Goal: Task Accomplishment & Management: Complete application form

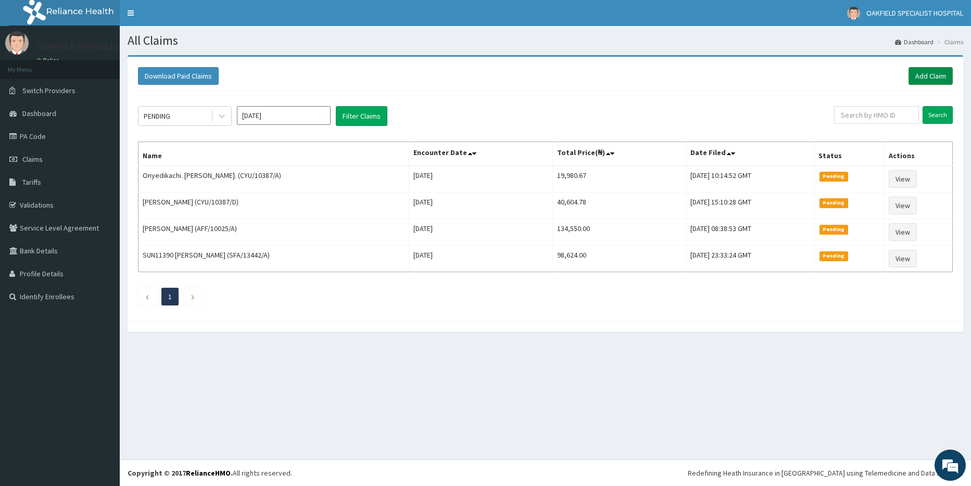
click at [922, 75] on link "Add Claim" at bounding box center [930, 76] width 44 height 18
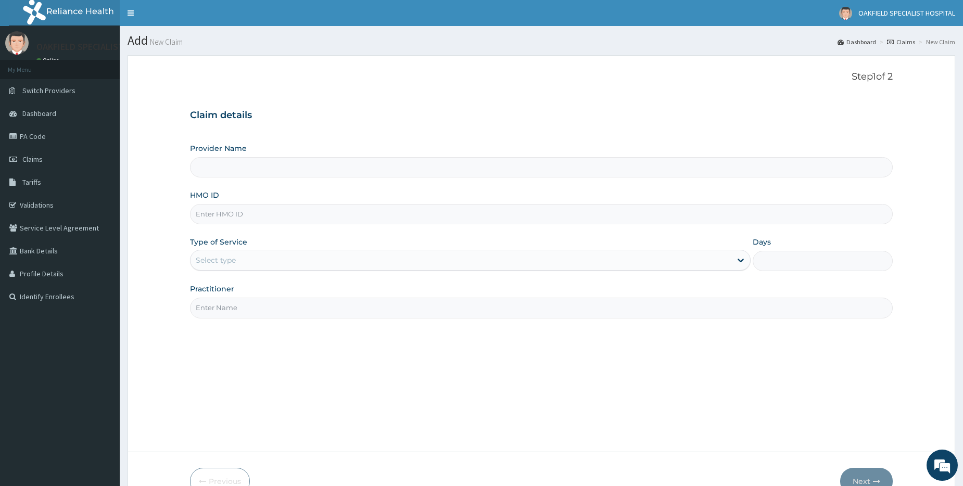
click at [223, 221] on input "HMO ID" at bounding box center [541, 214] width 703 height 20
paste input "SFA/15113/A"
type input "SFA/15113/A"
type input "Vinca Hospital Limited"
drag, startPoint x: 237, startPoint y: 247, endPoint x: 237, endPoint y: 253, distance: 6.2
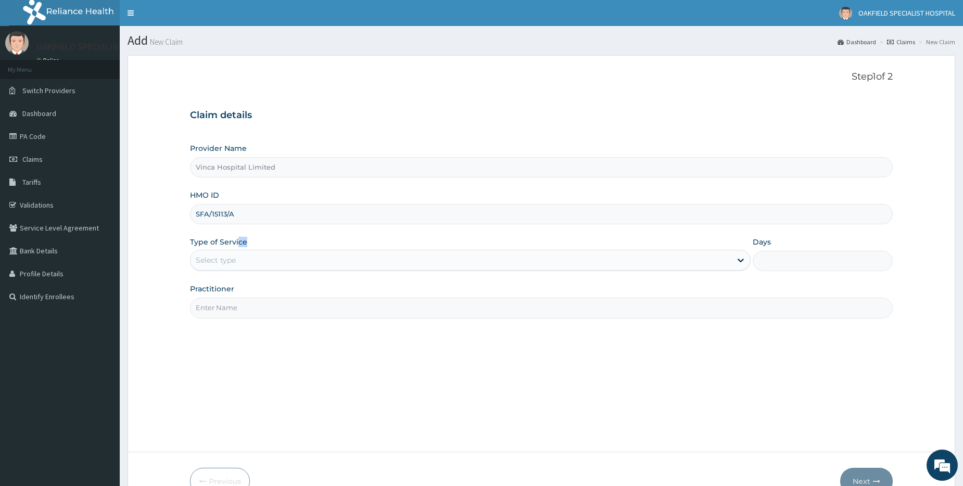
click at [237, 251] on div "Type of Service Select type" at bounding box center [470, 254] width 561 height 34
drag, startPoint x: 237, startPoint y: 253, endPoint x: 269, endPoint y: 259, distance: 32.3
click at [268, 255] on div "Select type" at bounding box center [461, 260] width 541 height 17
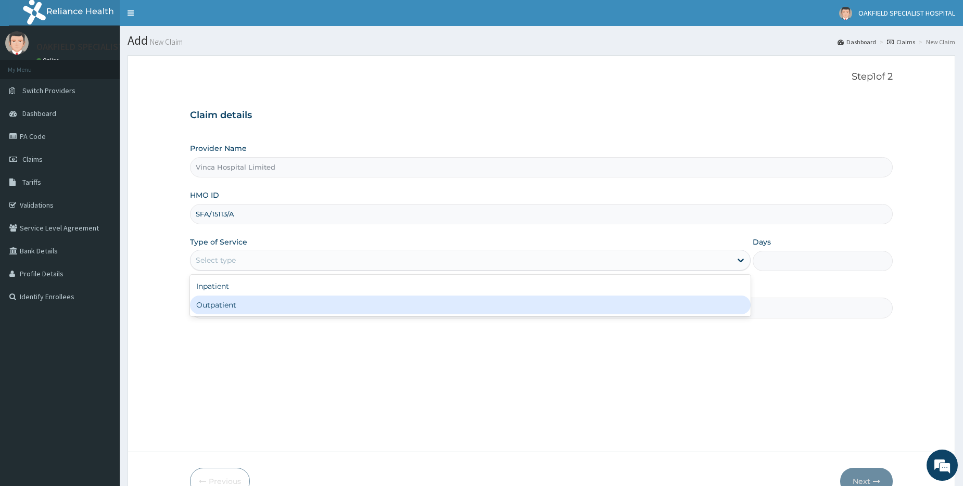
click at [244, 303] on div "Outpatient" at bounding box center [470, 305] width 561 height 19
type input "1"
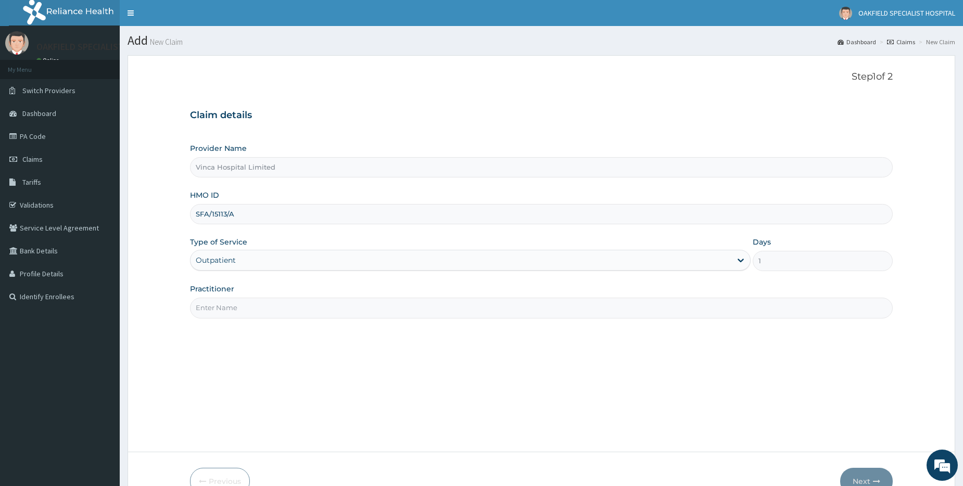
click at [246, 304] on input "Practitioner" at bounding box center [541, 308] width 703 height 20
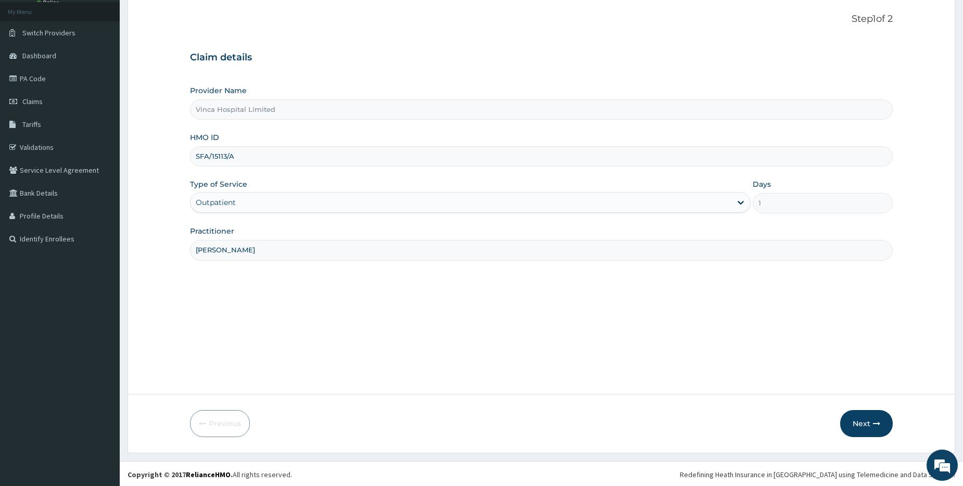
scroll to position [59, 0]
type input "[PERSON_NAME]"
click at [858, 417] on button "Next" at bounding box center [866, 422] width 53 height 27
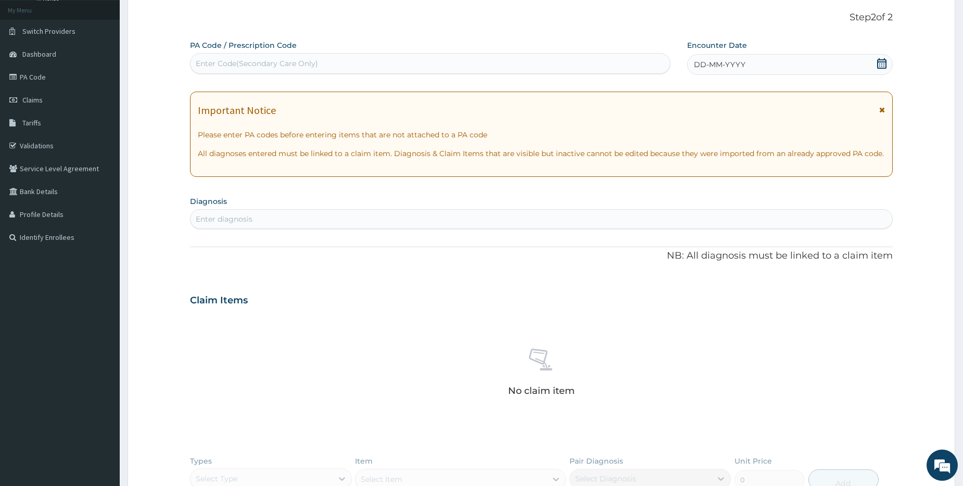
click at [229, 66] on div "Enter Code(Secondary Care Only)" at bounding box center [257, 63] width 122 height 10
paste input "PA/4CEB33"
type input "PA/4CEB33"
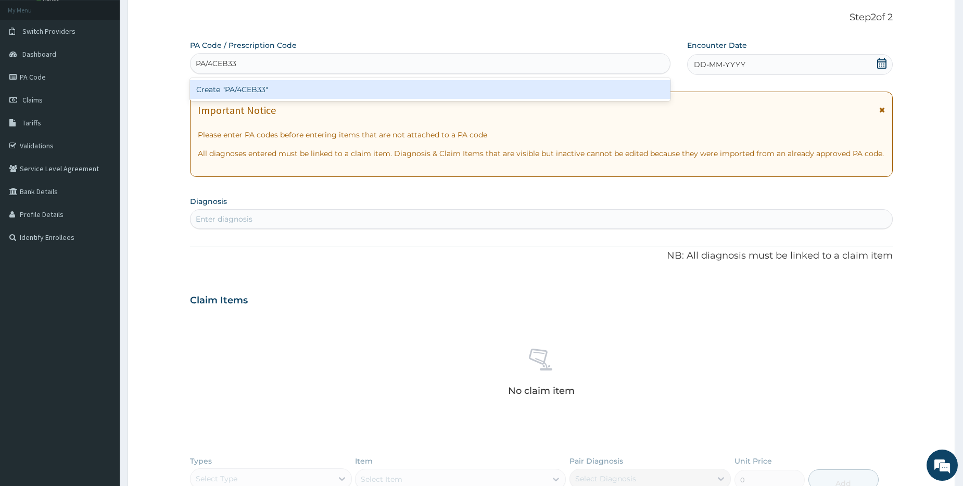
click at [238, 88] on div "Create "PA/4CEB33"" at bounding box center [430, 89] width 480 height 19
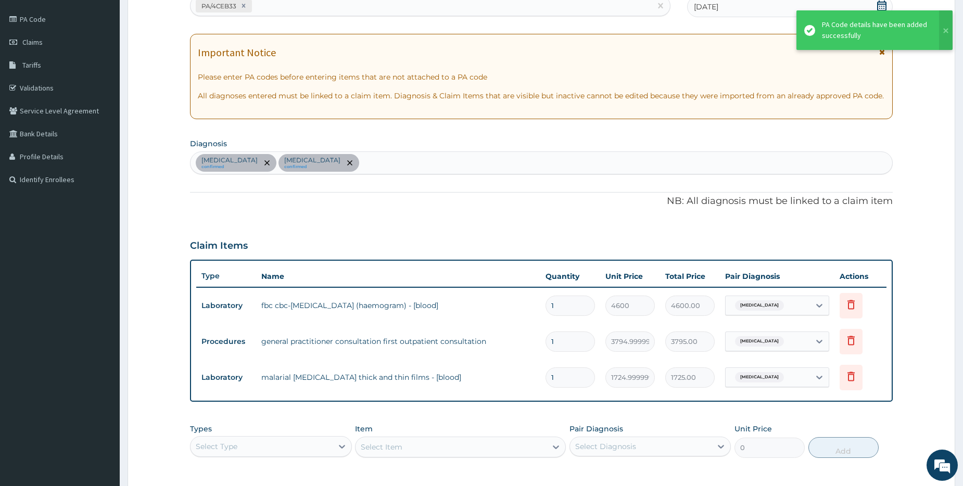
scroll to position [268, 0]
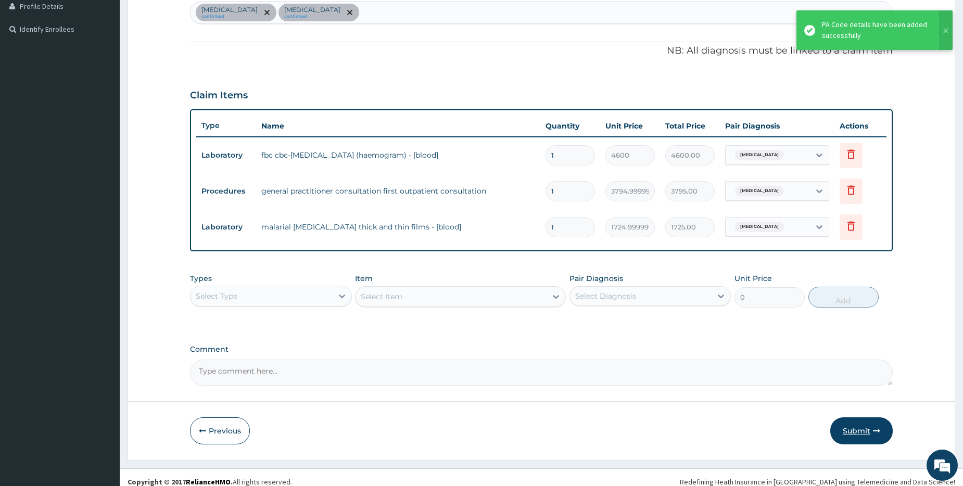
click at [868, 434] on button "Submit" at bounding box center [861, 431] width 62 height 27
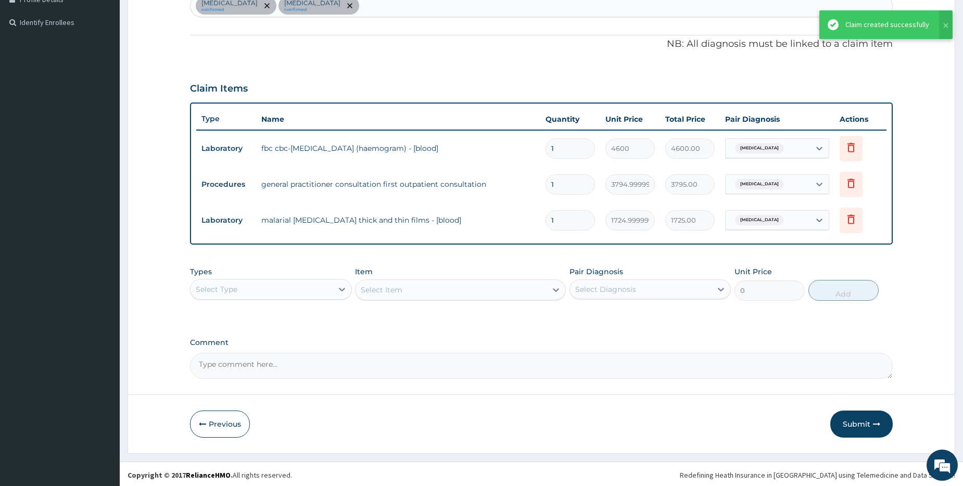
scroll to position [276, 0]
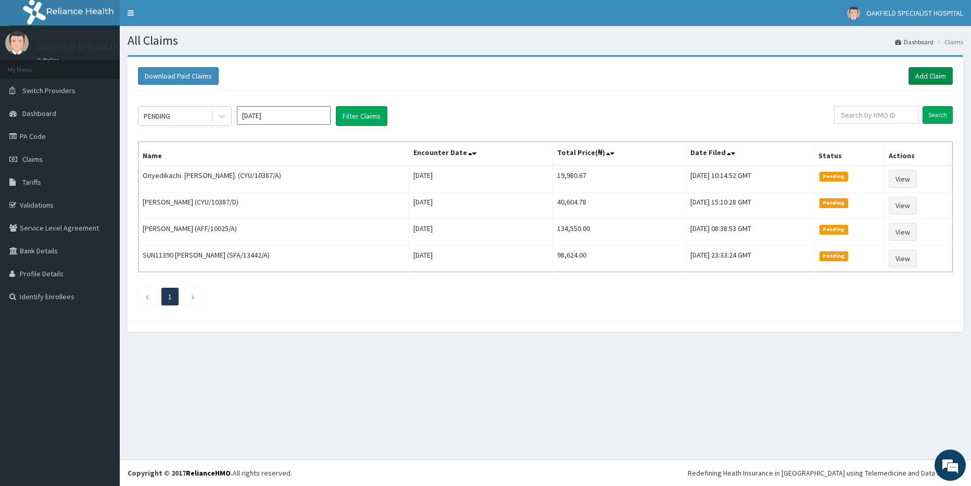
click at [928, 82] on link "Add Claim" at bounding box center [930, 76] width 44 height 18
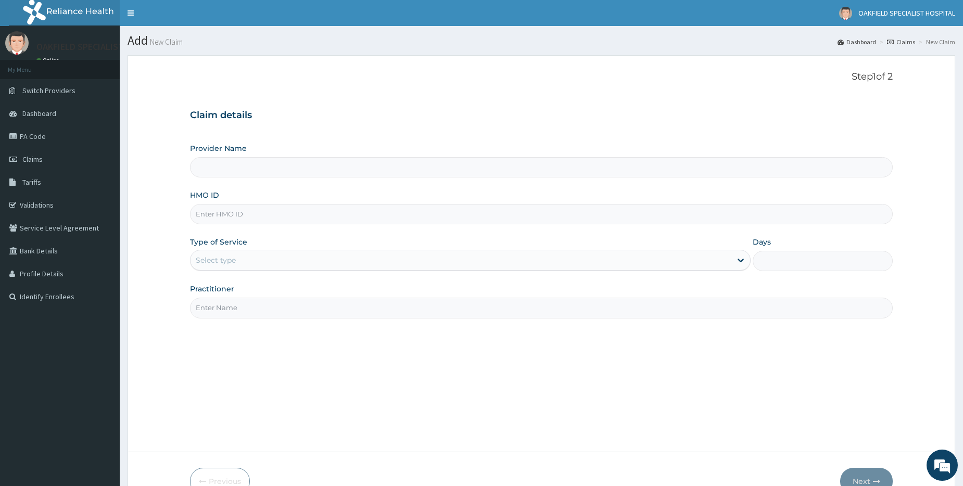
click at [238, 217] on input "HMO ID" at bounding box center [541, 214] width 703 height 20
paste input "WKP/10134/A"
type input "WKP/10134/A"
click at [230, 261] on div "Select type" at bounding box center [216, 260] width 40 height 10
type input "Vinca Hospital Limited"
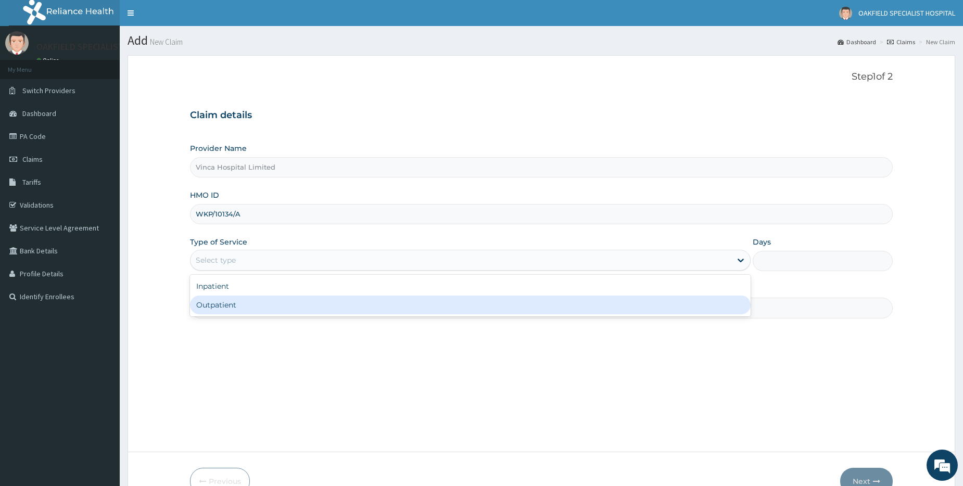
click at [242, 307] on div "Outpatient" at bounding box center [470, 305] width 561 height 19
type input "1"
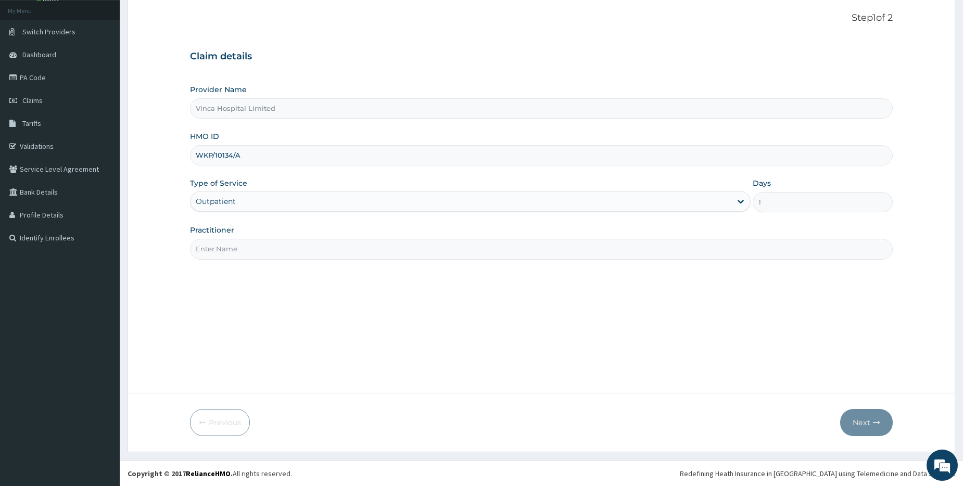
scroll to position [59, 0]
click at [219, 248] on input "Practitioner" at bounding box center [541, 248] width 703 height 20
type input "[PERSON_NAME]"
click at [858, 435] on button "Next" at bounding box center [866, 422] width 53 height 27
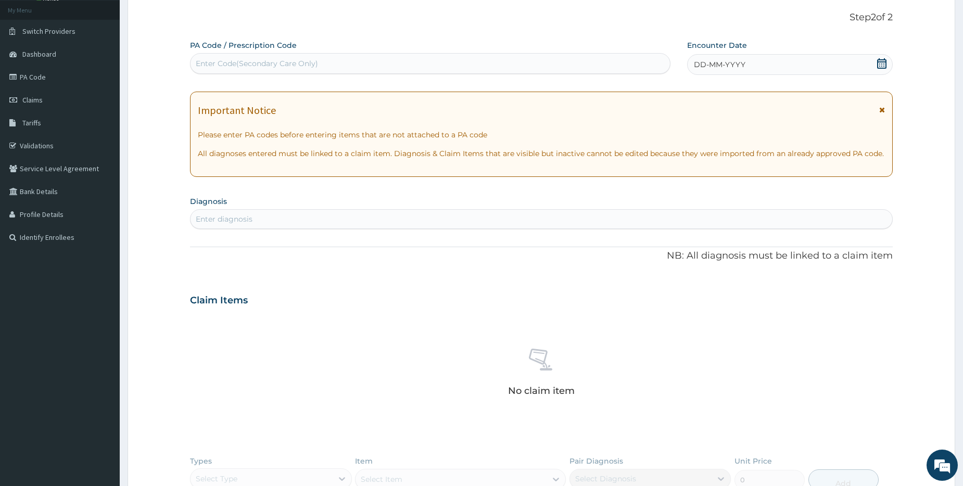
click at [241, 70] on div "Enter Code(Secondary Care Only)" at bounding box center [430, 63] width 479 height 17
click at [220, 60] on div "Enter Code(Secondary Care Only)" at bounding box center [257, 63] width 122 height 10
paste input "PA/6EAC83"
type input "PA/6EAC83"
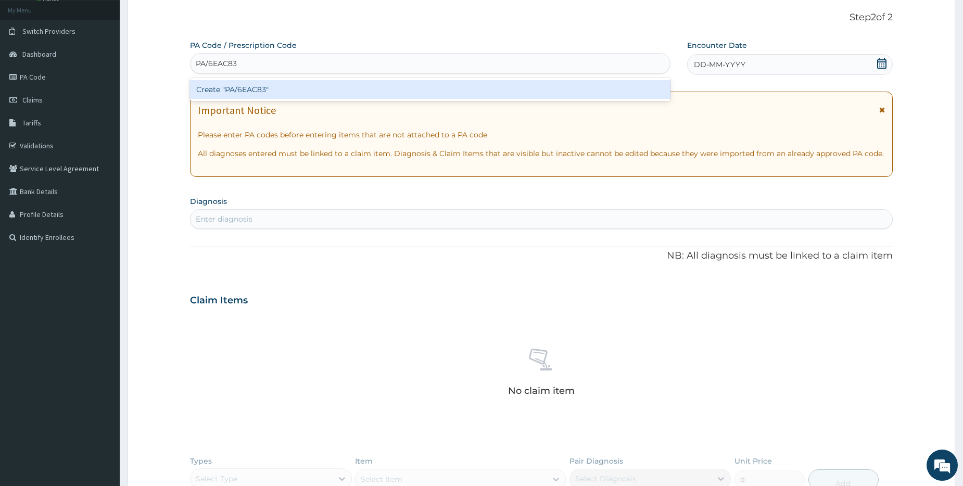
click at [238, 90] on div "Create "PA/6EAC83"" at bounding box center [430, 89] width 480 height 19
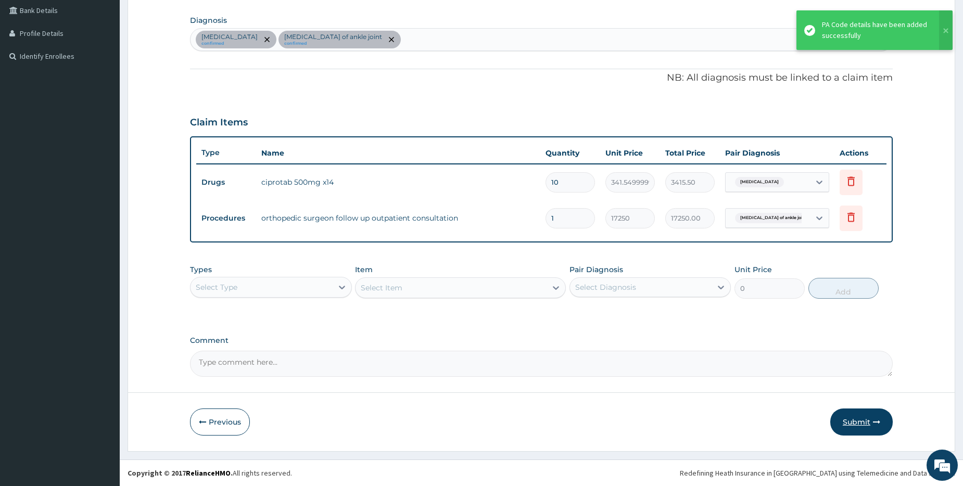
click at [855, 423] on button "Submit" at bounding box center [861, 422] width 62 height 27
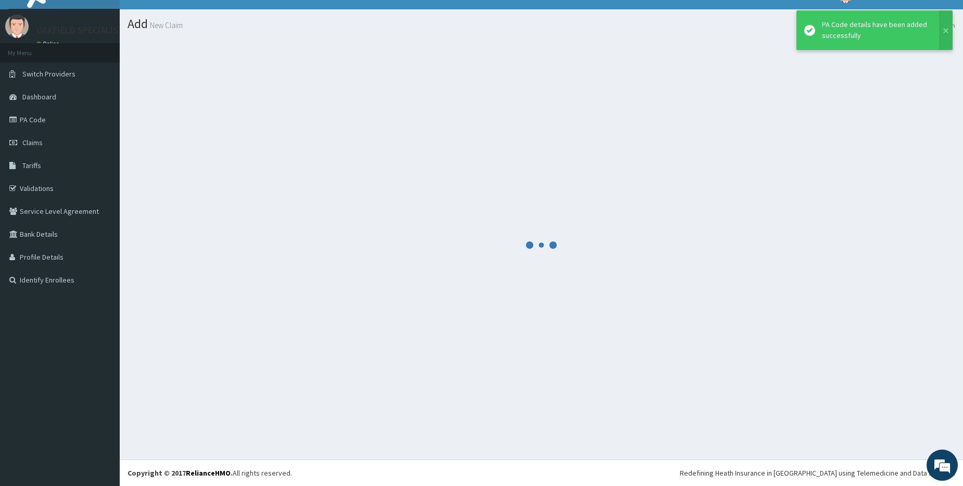
scroll to position [17, 0]
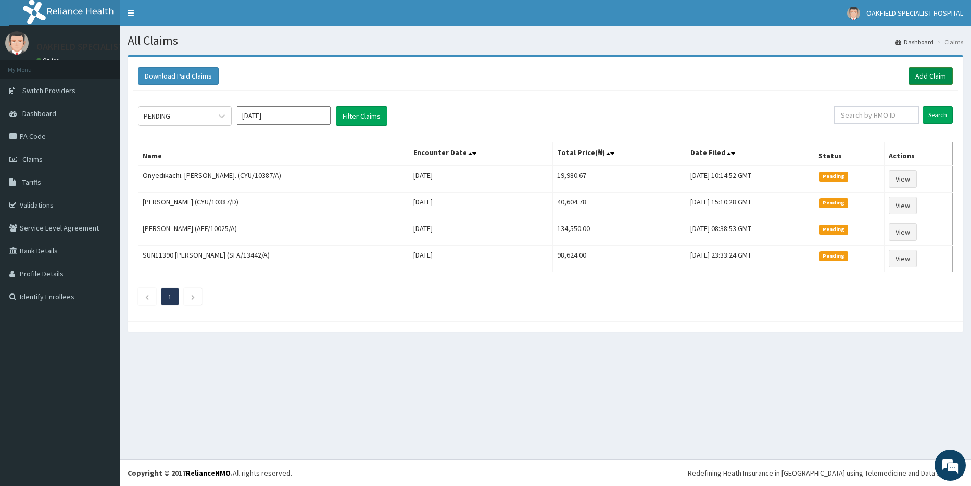
click at [922, 76] on link "Add Claim" at bounding box center [930, 76] width 44 height 18
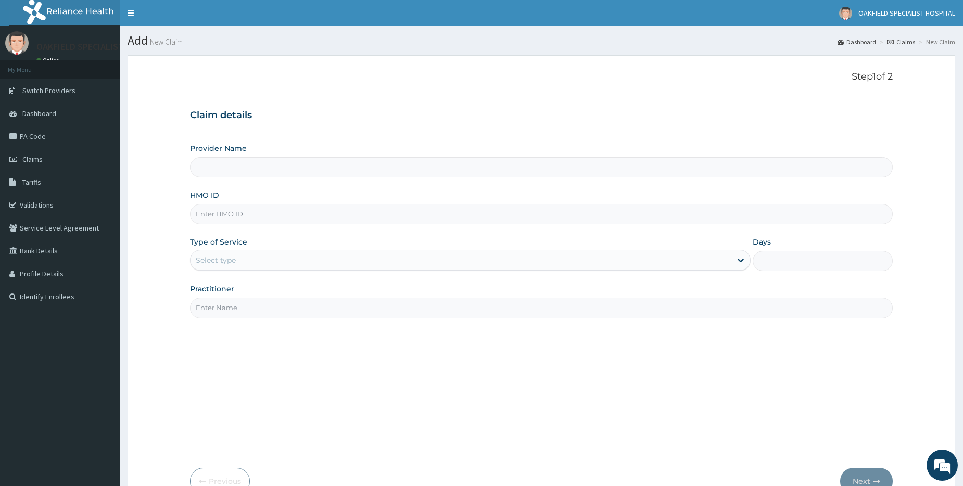
click at [221, 211] on input "HMO ID" at bounding box center [541, 214] width 703 height 20
type input "Vinca Hospital Limited"
paste input "CYU/10387/A"
type input "CYU/10387/A"
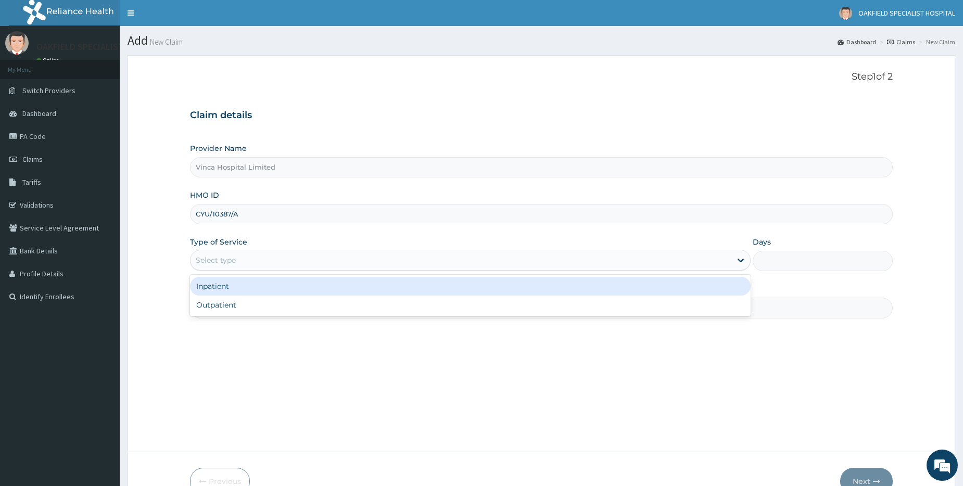
click at [220, 268] on div "Select type" at bounding box center [461, 260] width 541 height 17
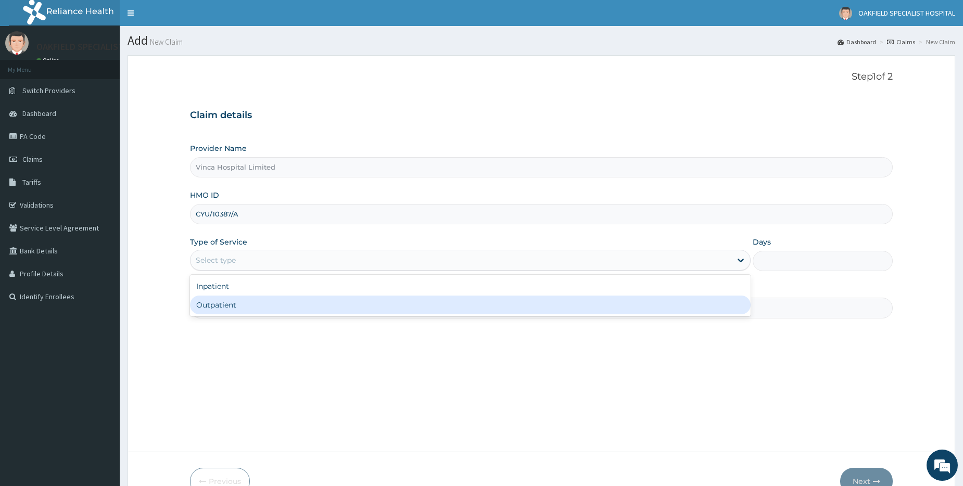
click at [230, 305] on div "Outpatient" at bounding box center [470, 305] width 561 height 19
type input "1"
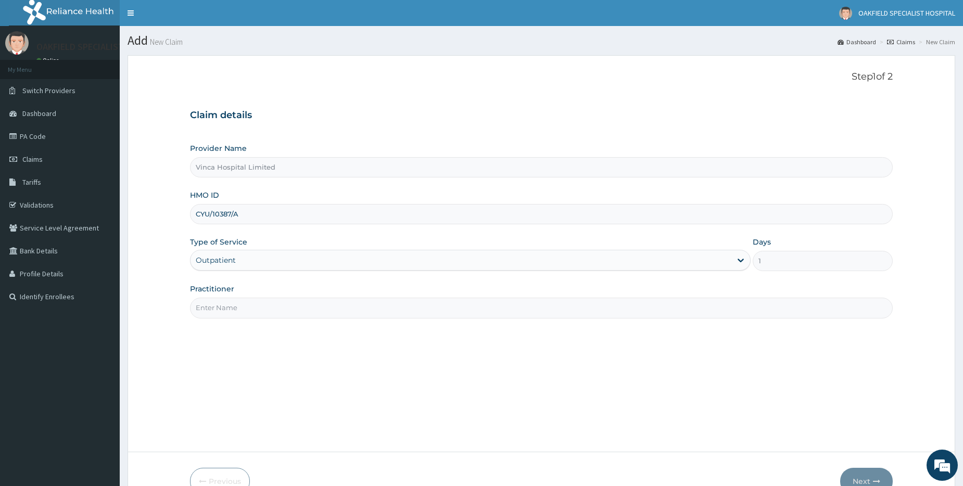
click at [232, 306] on input "Practitioner" at bounding box center [541, 308] width 703 height 20
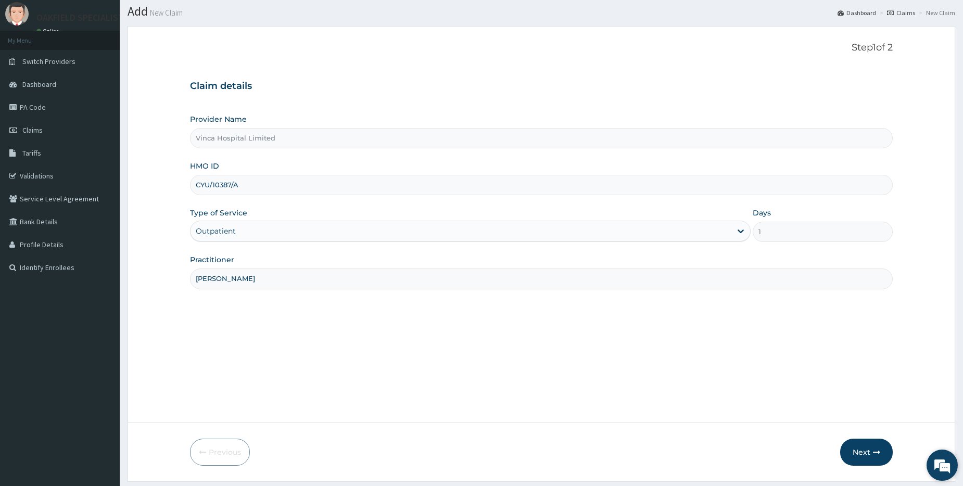
scroll to position [59, 0]
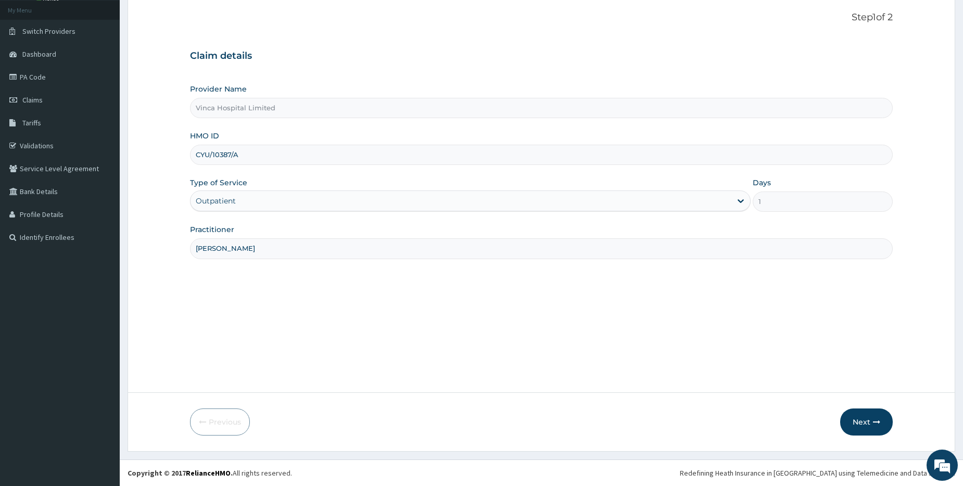
type input "DR DAVID"
click at [875, 406] on form "Step 1 of 2 Claim details Provider Name Vinca Hospital Limited HMO ID CYU/10387…" at bounding box center [542, 224] width 828 height 456
click at [870, 419] on button "Next" at bounding box center [866, 422] width 53 height 27
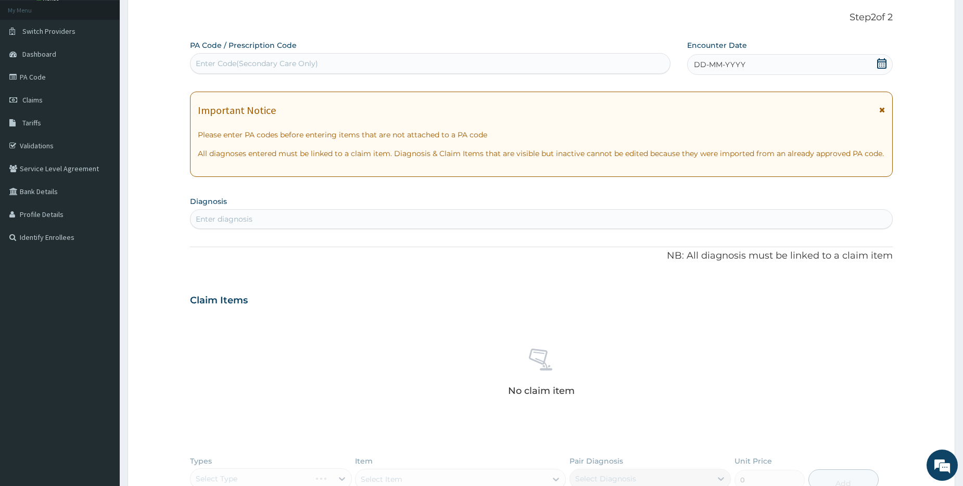
scroll to position [0, 0]
click at [207, 61] on div "Enter Code(Secondary Care Only)" at bounding box center [257, 63] width 122 height 10
paste input "PA/3698ED"
type input "PA/3698ED"
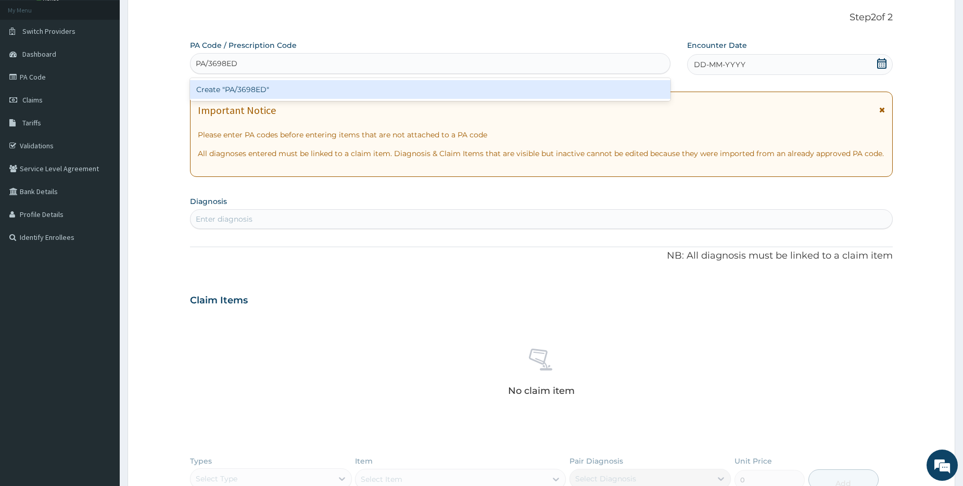
click at [254, 90] on div "Create "PA/3698ED"" at bounding box center [430, 89] width 480 height 19
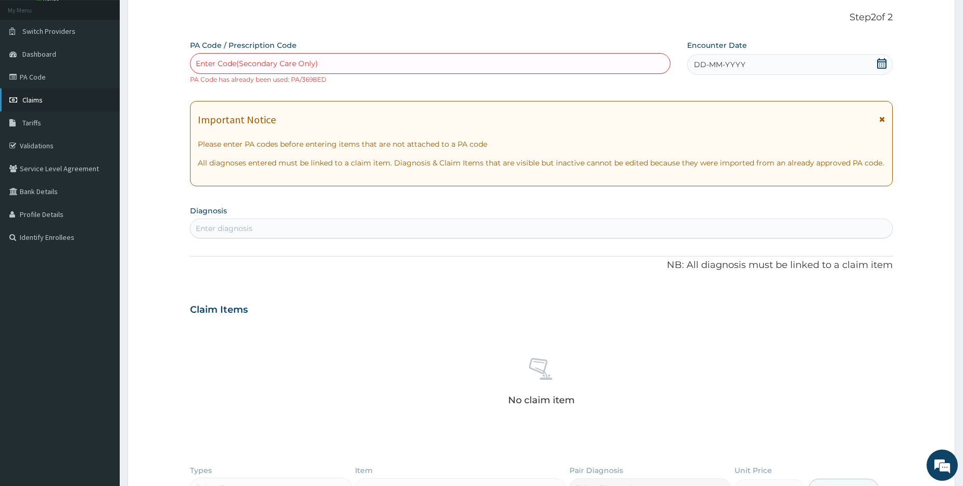
click at [29, 101] on span "Claims" at bounding box center [32, 99] width 20 height 9
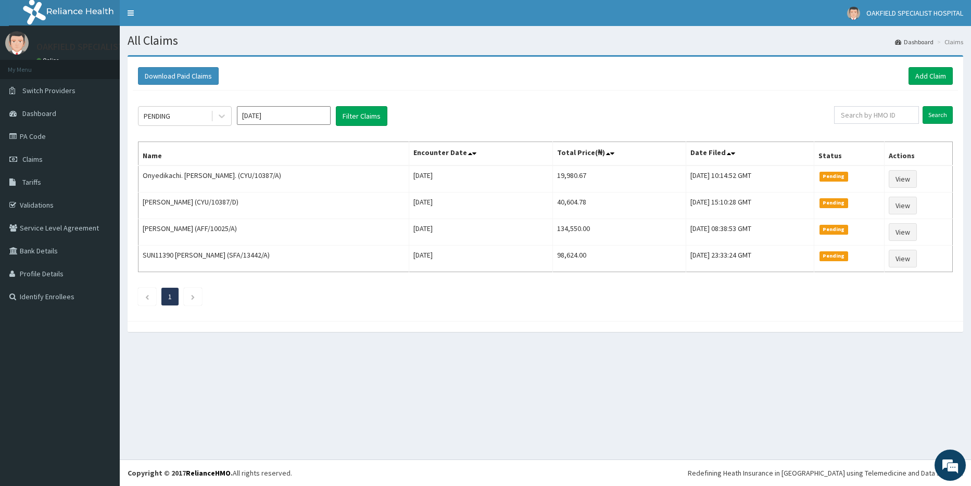
click at [932, 67] on div "Download Paid Claims Add Claim" at bounding box center [545, 76] width 825 height 29
click at [930, 77] on link "Add Claim" at bounding box center [930, 76] width 44 height 18
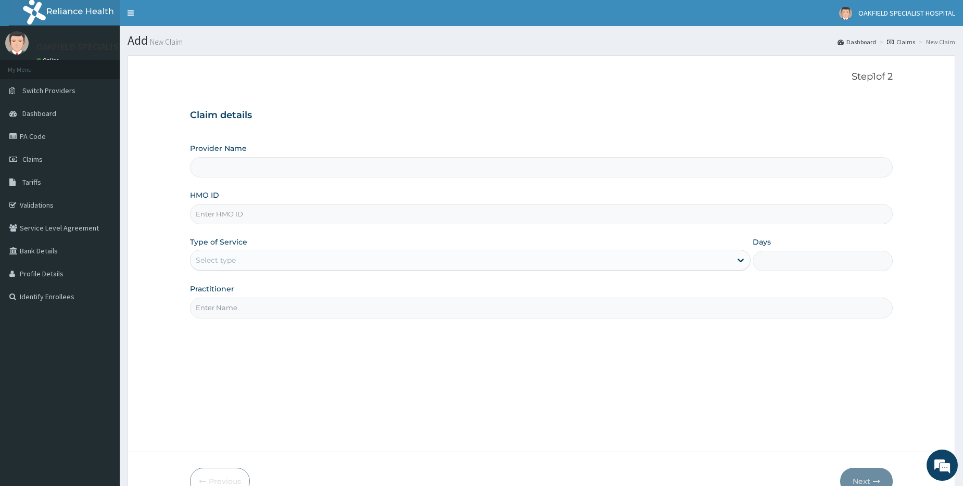
click at [218, 209] on input "HMO ID" at bounding box center [541, 214] width 703 height 20
type input "Vinca Hospital Limited"
paste input "AOF/10107/A"
type input "AOF/10107/A"
drag, startPoint x: 223, startPoint y: 260, endPoint x: 223, endPoint y: 268, distance: 7.8
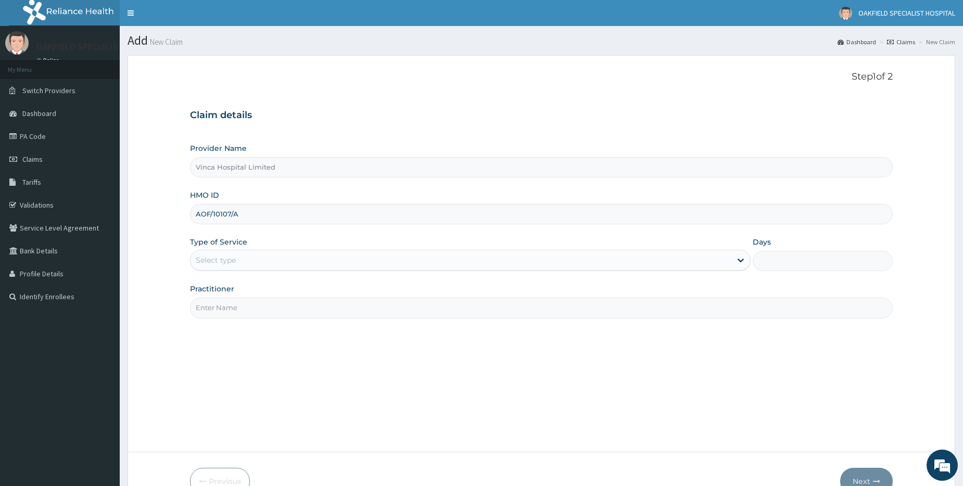
click at [223, 260] on div "Select type" at bounding box center [216, 260] width 40 height 10
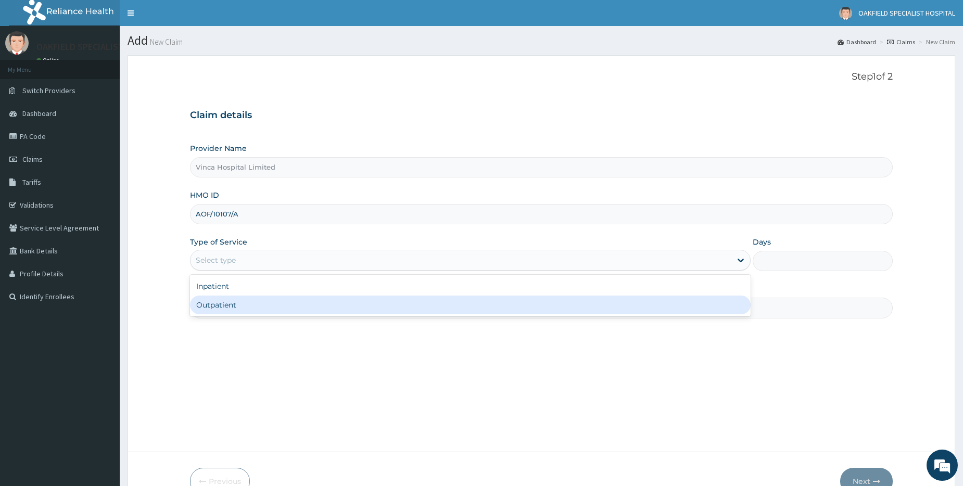
click at [233, 322] on div "Step 1 of 2 Claim details Provider Name Vinca Hospital Limited HMO ID AOF/10107…" at bounding box center [541, 253] width 703 height 365
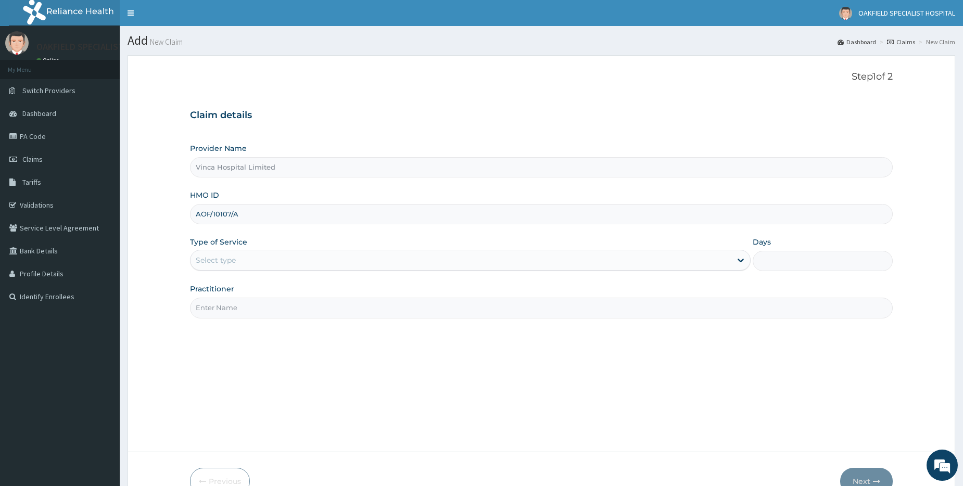
click at [232, 306] on input "Practitioner" at bounding box center [541, 308] width 703 height 20
click at [230, 268] on div "Select type" at bounding box center [461, 260] width 541 height 17
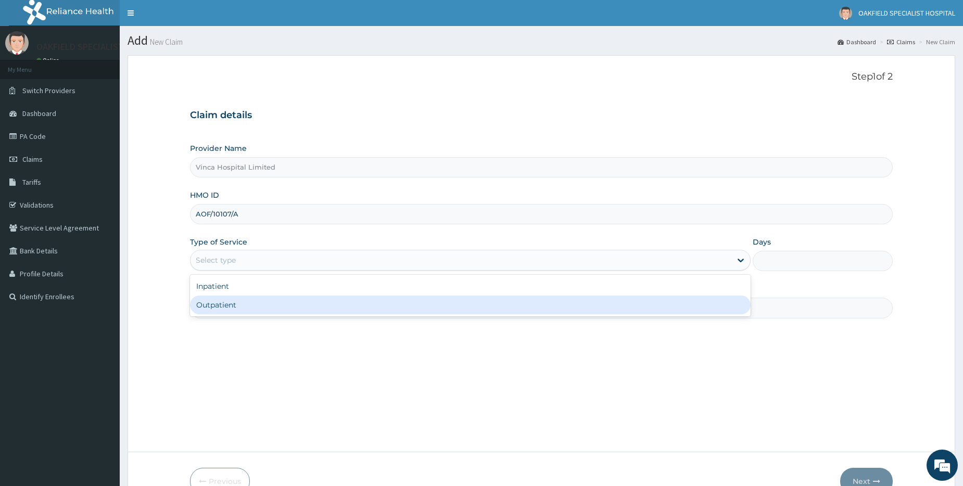
click at [237, 305] on div "Outpatient" at bounding box center [470, 305] width 561 height 19
type input "1"
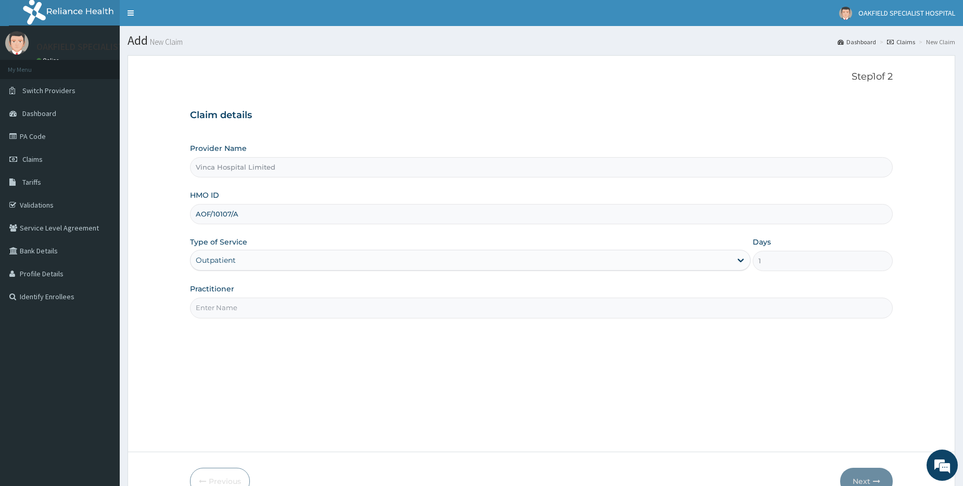
click at [235, 305] on input "Practitioner" at bounding box center [541, 308] width 703 height 20
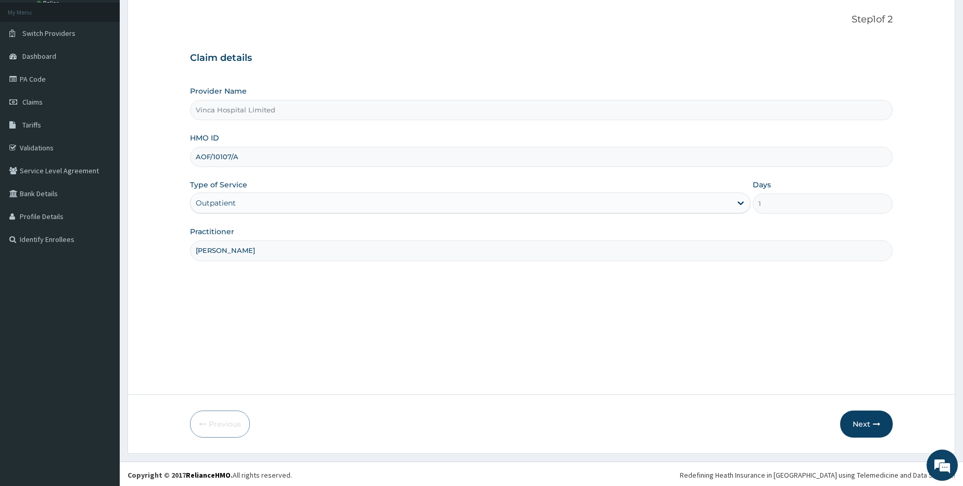
scroll to position [59, 0]
type input "DR DAVID"
click at [865, 426] on button "Next" at bounding box center [866, 422] width 53 height 27
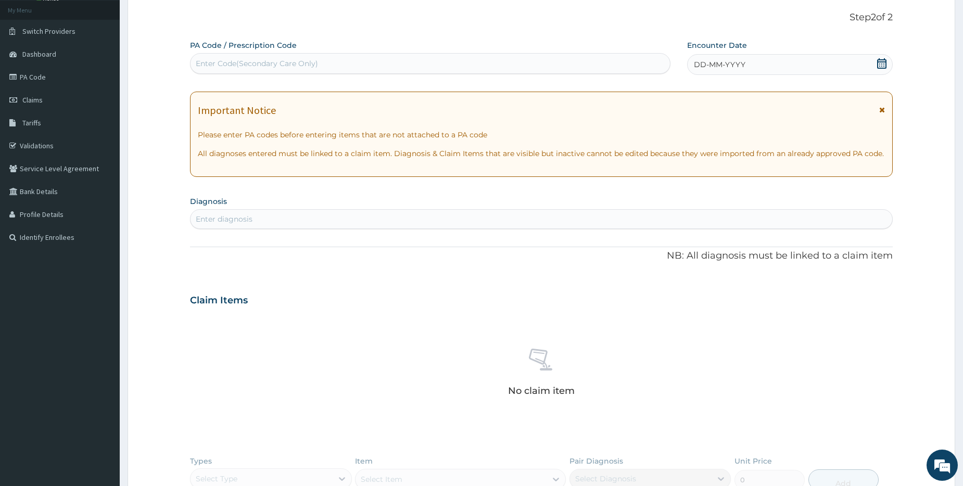
scroll to position [0, 0]
click at [216, 62] on div "Enter Code(Secondary Care Only)" at bounding box center [257, 63] width 122 height 10
paste input "PA/AF7518"
type input "PA/AF7518"
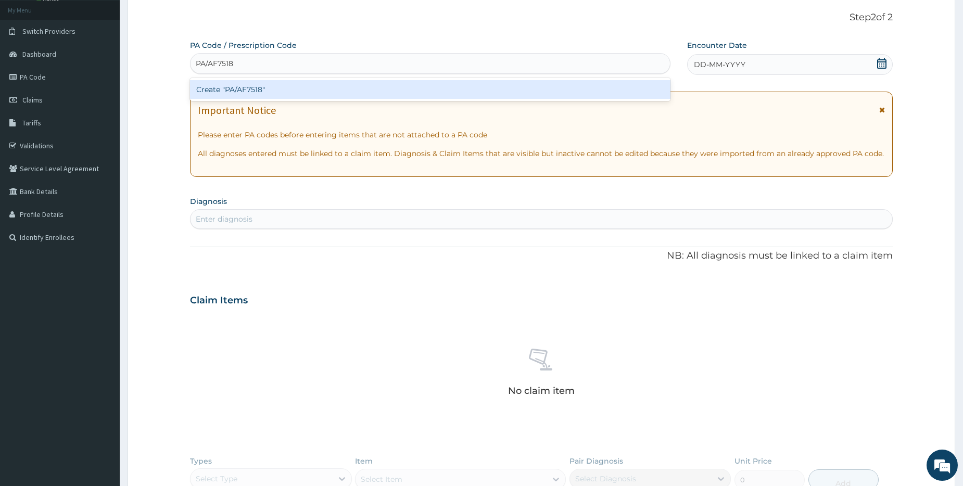
click at [220, 90] on div "Create "PA/AF7518"" at bounding box center [430, 89] width 480 height 19
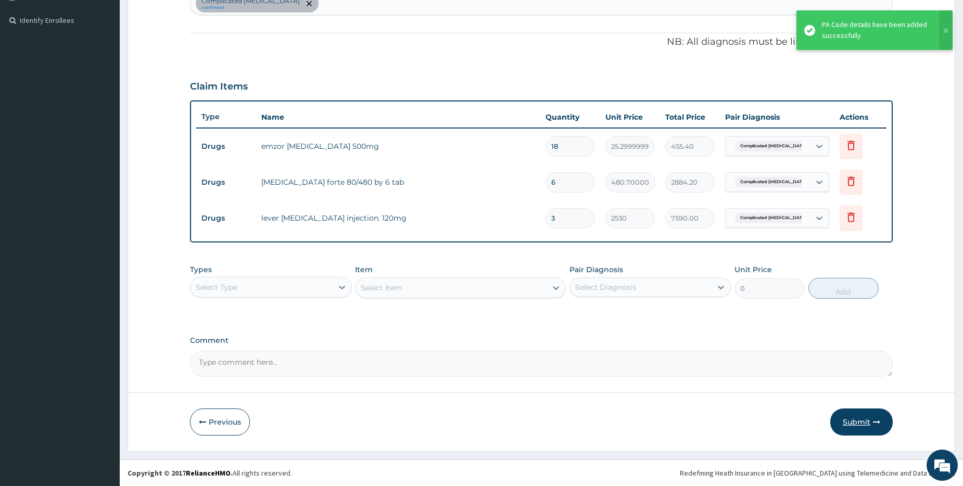
click at [868, 418] on button "Submit" at bounding box center [861, 422] width 62 height 27
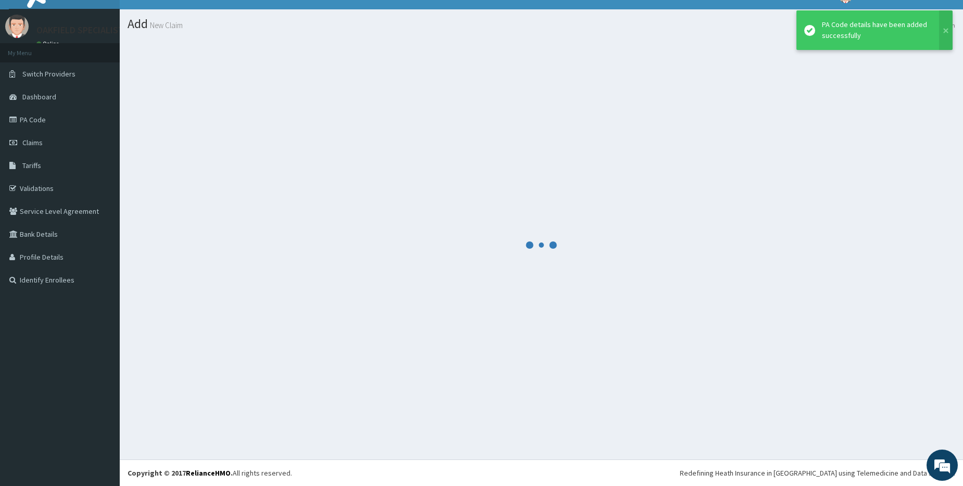
scroll to position [17, 0]
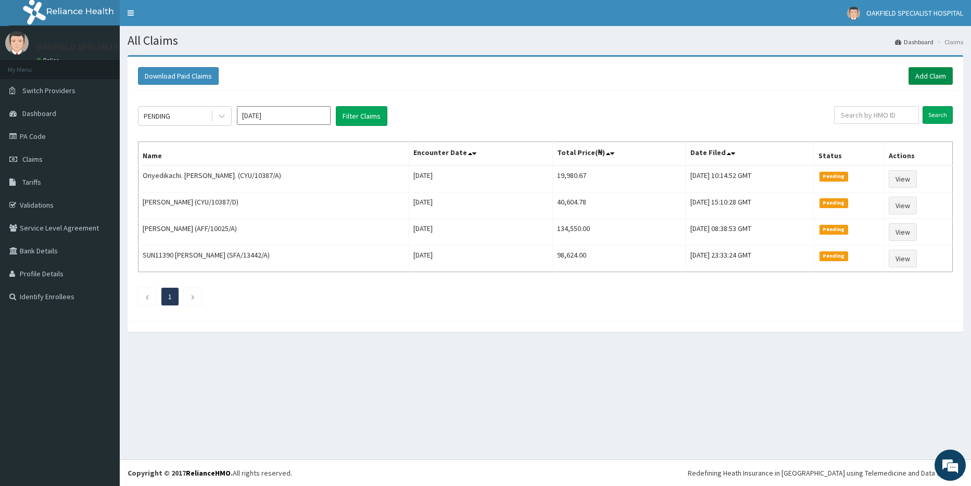
click at [938, 77] on link "Add Claim" at bounding box center [930, 76] width 44 height 18
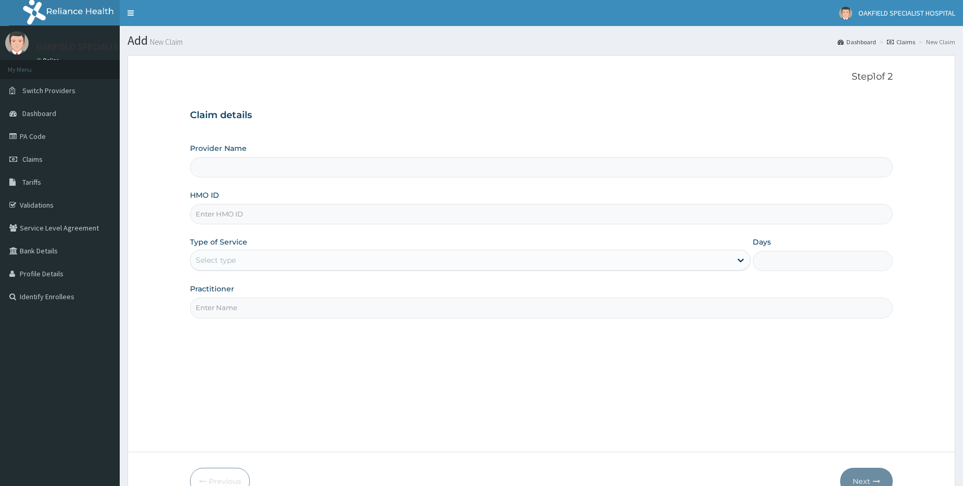
click at [227, 221] on input "HMO ID" at bounding box center [541, 214] width 703 height 20
paste input "AOF/10107/A"
type input "AOF/10107/A"
type input "Vinca Hospital Limited"
type input "AOF/10107/A"
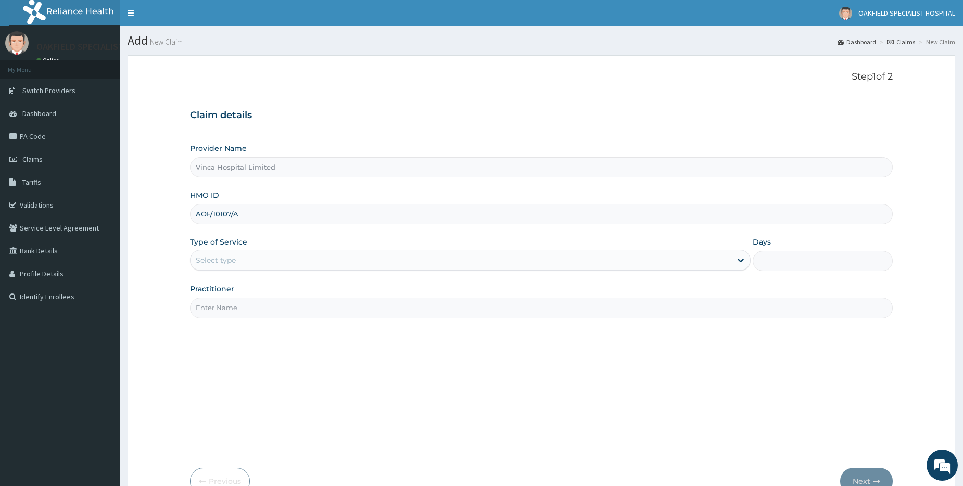
drag, startPoint x: 234, startPoint y: 259, endPoint x: 237, endPoint y: 267, distance: 8.9
click at [234, 258] on div "Select type" at bounding box center [216, 260] width 40 height 10
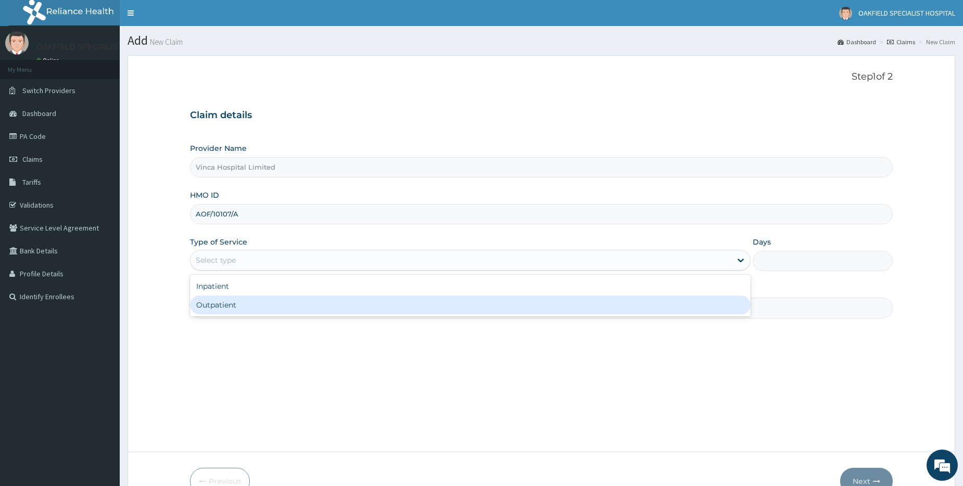
drag, startPoint x: 235, startPoint y: 297, endPoint x: 242, endPoint y: 300, distance: 7.0
click at [235, 298] on div "Outpatient" at bounding box center [470, 305] width 561 height 19
type input "1"
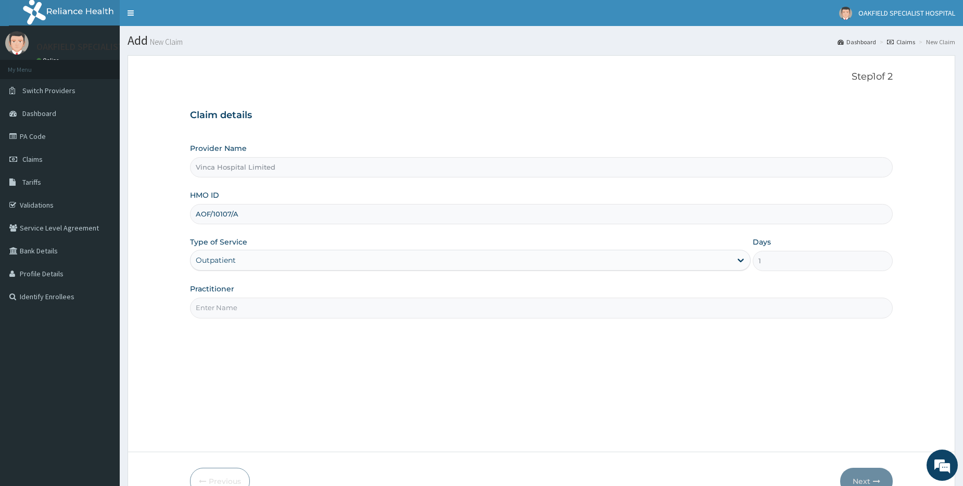
click at [248, 318] on input "Practitioner" at bounding box center [541, 308] width 703 height 20
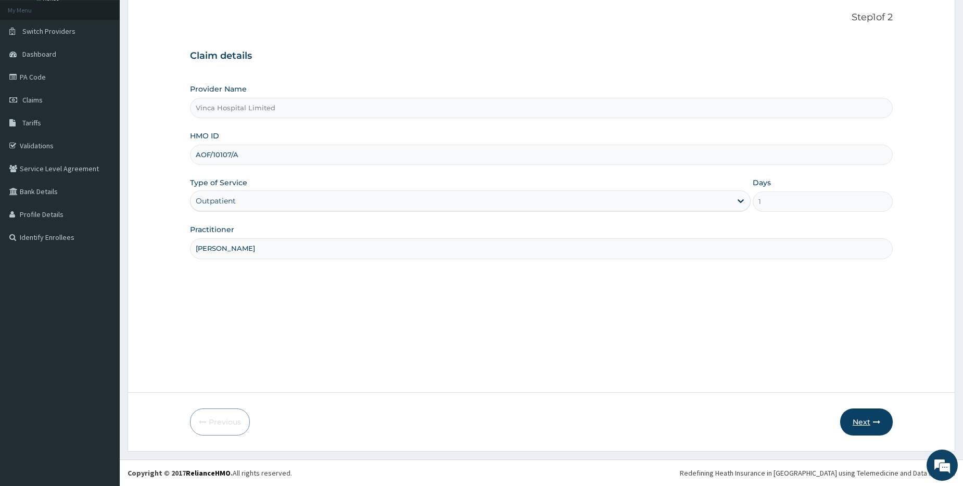
type input "[PERSON_NAME]"
click at [853, 421] on button "Next" at bounding box center [866, 422] width 53 height 27
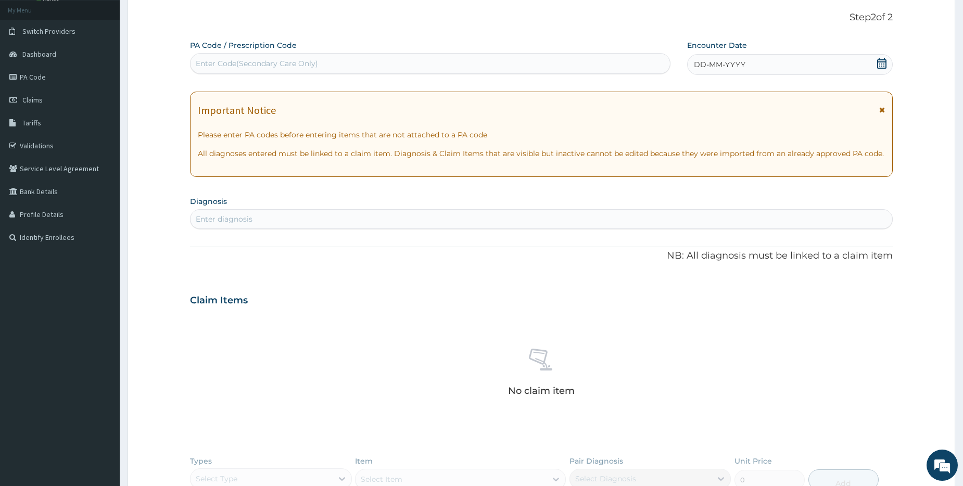
click at [264, 64] on div "Enter Code(Secondary Care Only)" at bounding box center [257, 63] width 122 height 10
paste input "PA/C1A3DA"
type input "PA/C1A3DA"
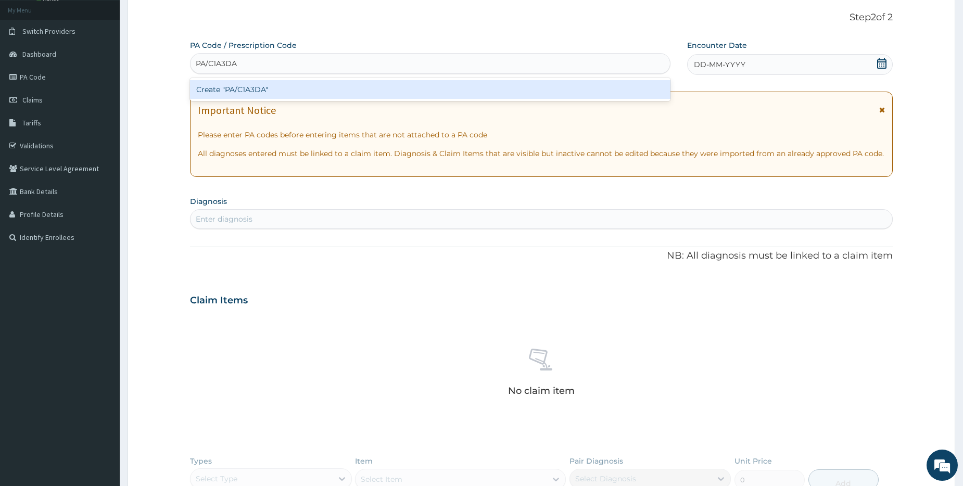
click at [222, 92] on div "Create "PA/C1A3DA"" at bounding box center [430, 89] width 480 height 19
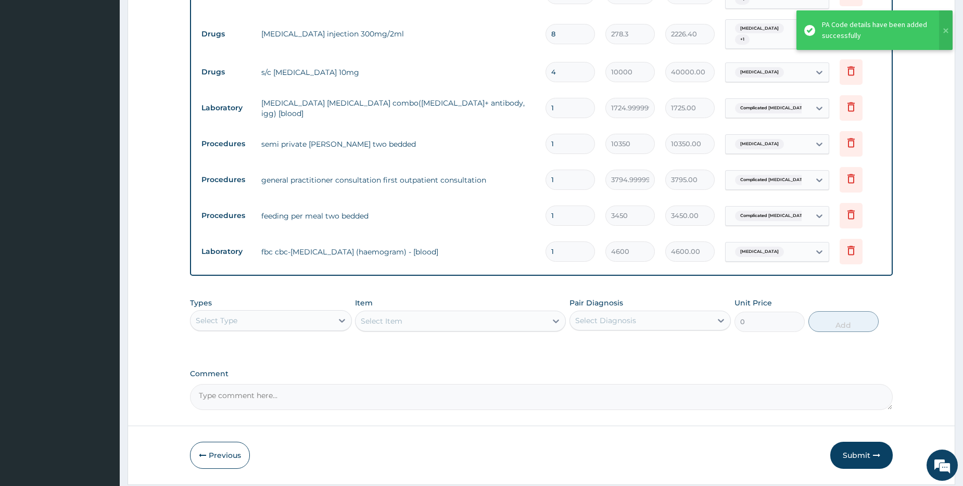
scroll to position [496, 0]
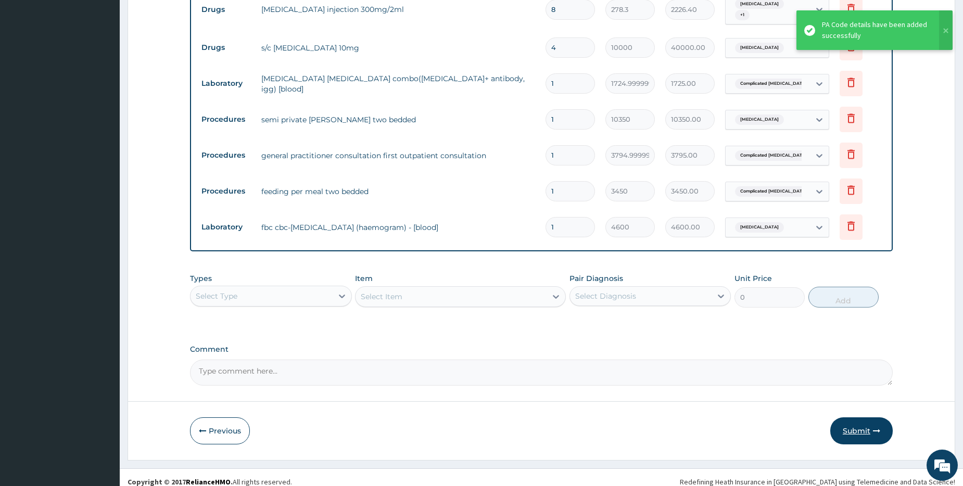
click at [849, 428] on button "Submit" at bounding box center [861, 431] width 62 height 27
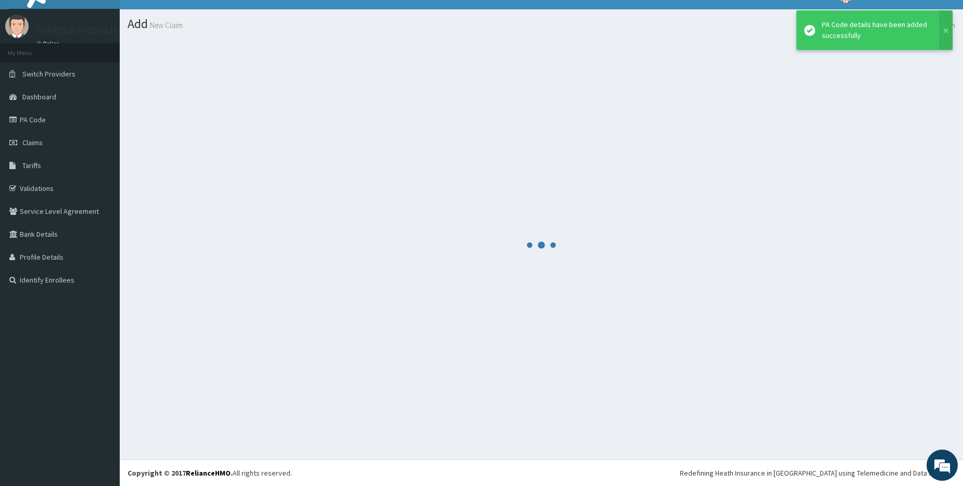
scroll to position [17, 0]
